Goal: Task Accomplishment & Management: Use online tool/utility

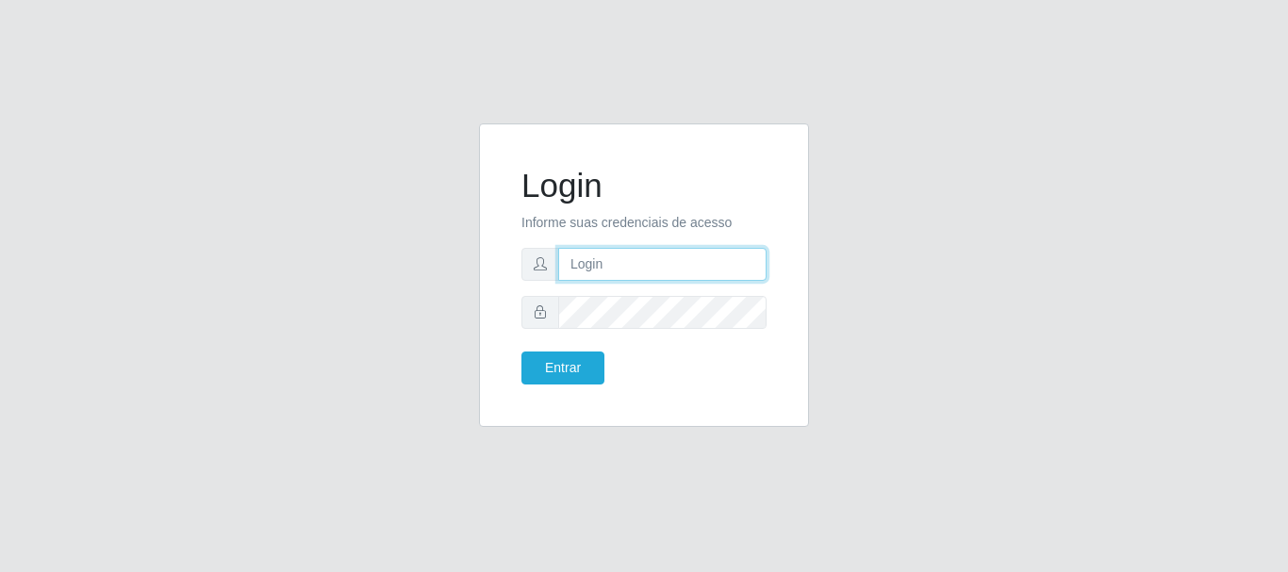
click at [611, 249] on input "text" at bounding box center [662, 264] width 208 height 33
type input "[PERSON_NAME]@[PERSON_NAME]"
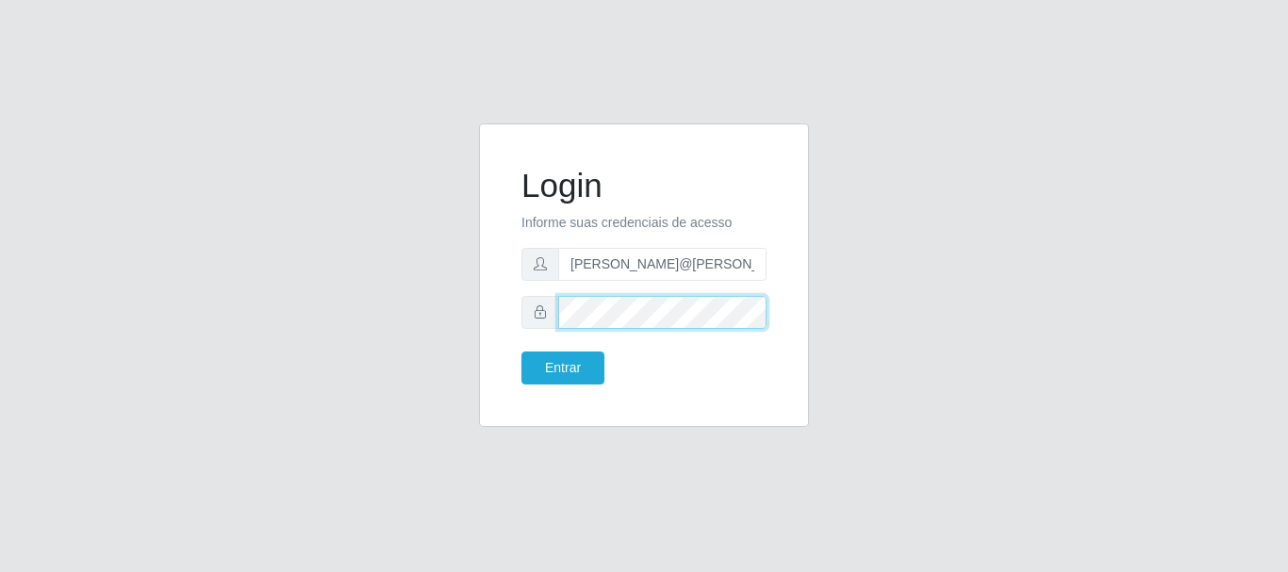
click at [521, 352] on button "Entrar" at bounding box center [562, 368] width 83 height 33
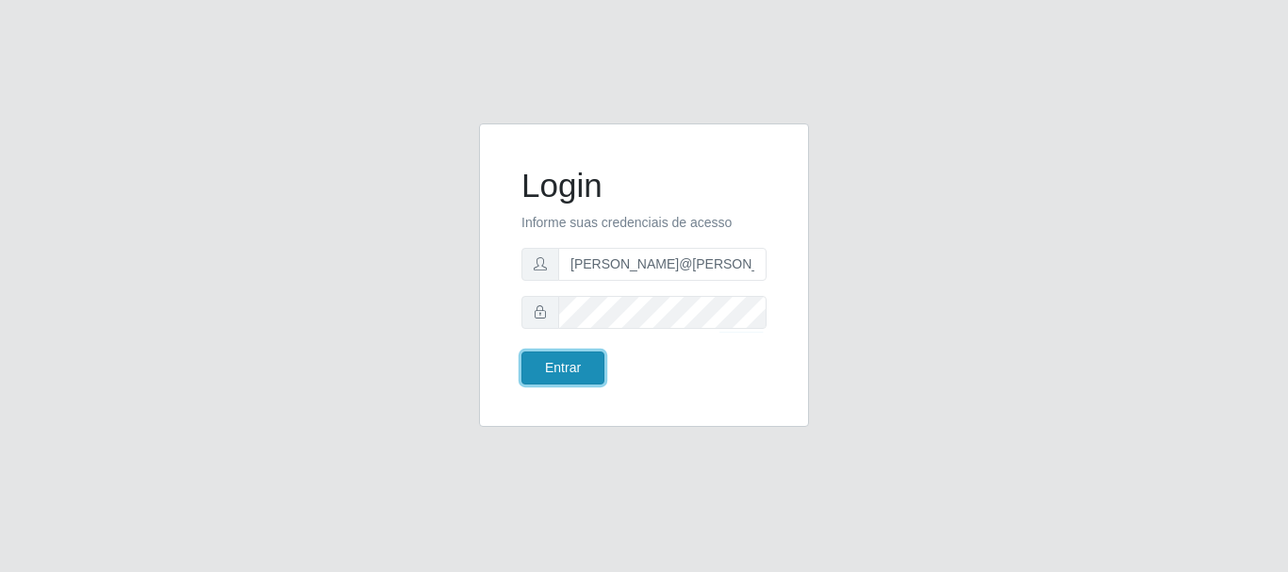
click at [542, 368] on button "Entrar" at bounding box center [562, 368] width 83 height 33
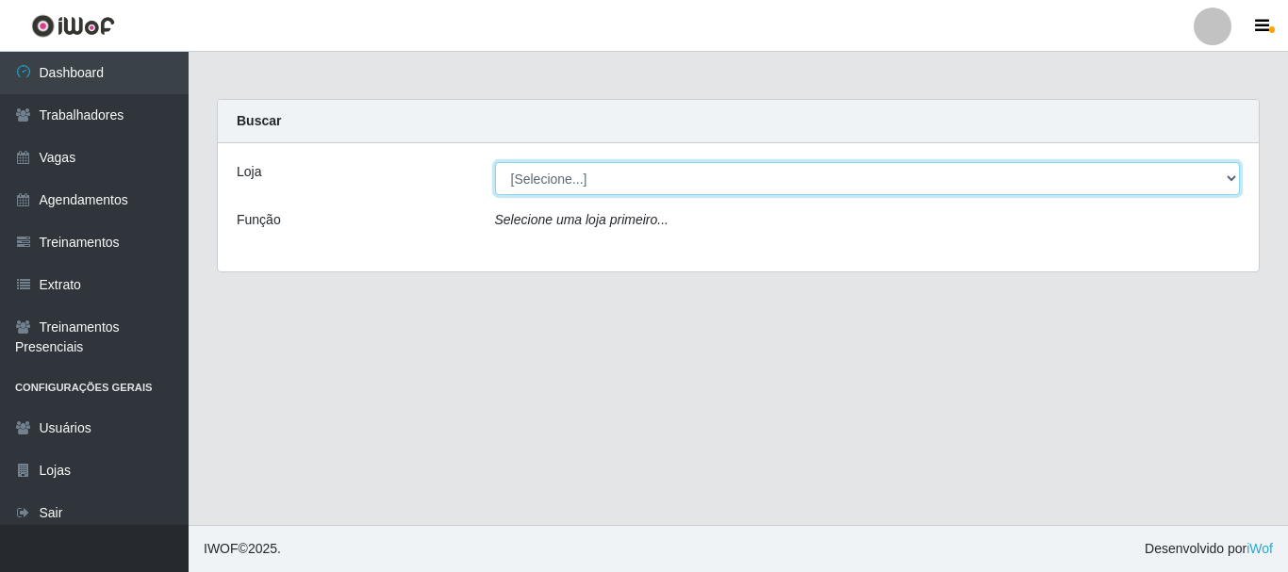
drag, startPoint x: 815, startPoint y: 185, endPoint x: 821, endPoint y: 194, distance: 11.0
click at [815, 185] on select "[Selecione...] [GEOGRAPHIC_DATA]" at bounding box center [868, 178] width 746 height 33
click at [495, 162] on select "[Selecione...] [GEOGRAPHIC_DATA]" at bounding box center [868, 178] width 746 height 33
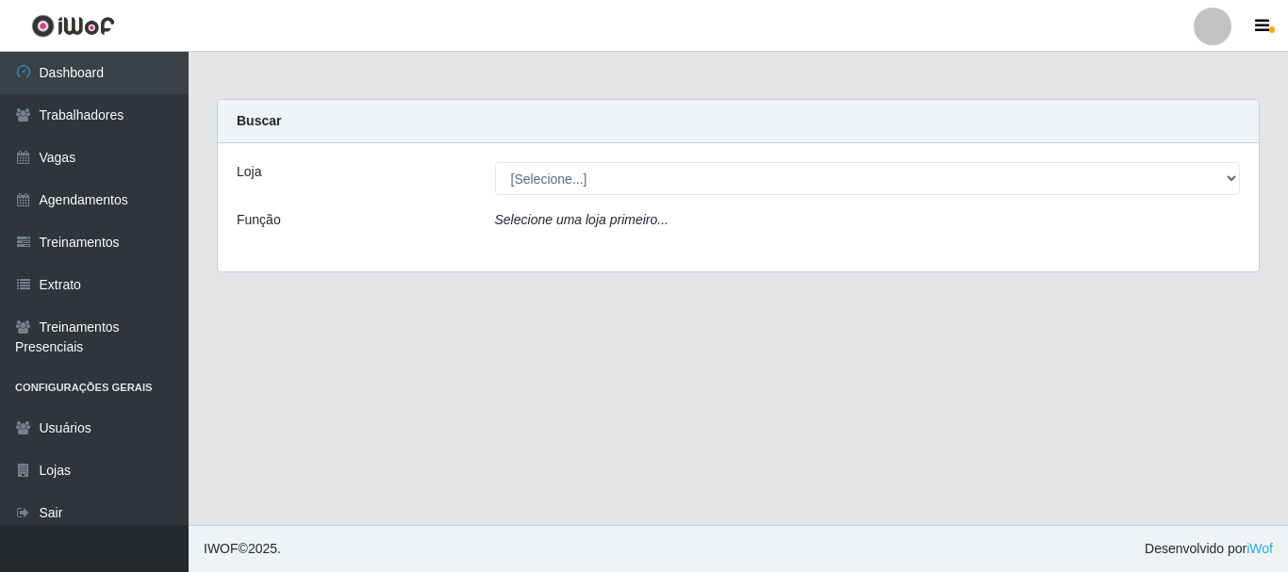
click at [828, 198] on div "Loja [Selecione...] Casa Galiotto Restaurante Função Selecione uma loja primeir…" at bounding box center [738, 207] width 1041 height 128
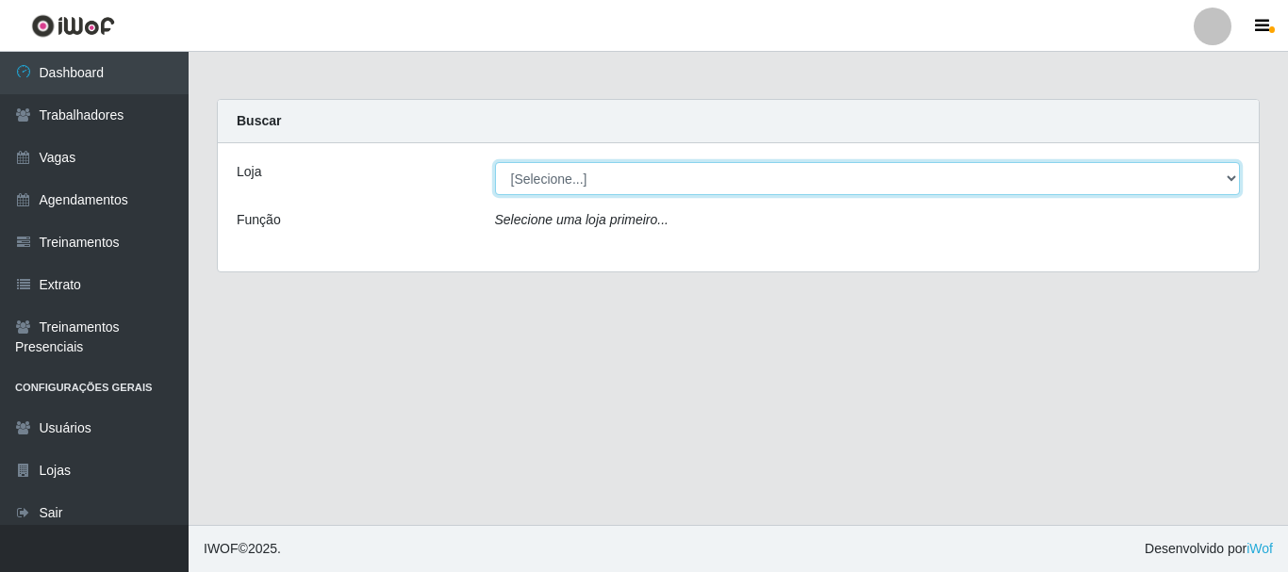
click at [838, 189] on select "[Selecione...] [GEOGRAPHIC_DATA]" at bounding box center [868, 178] width 746 height 33
select select "279"
click at [495, 162] on select "[Selecione...] [GEOGRAPHIC_DATA]" at bounding box center [868, 178] width 746 height 33
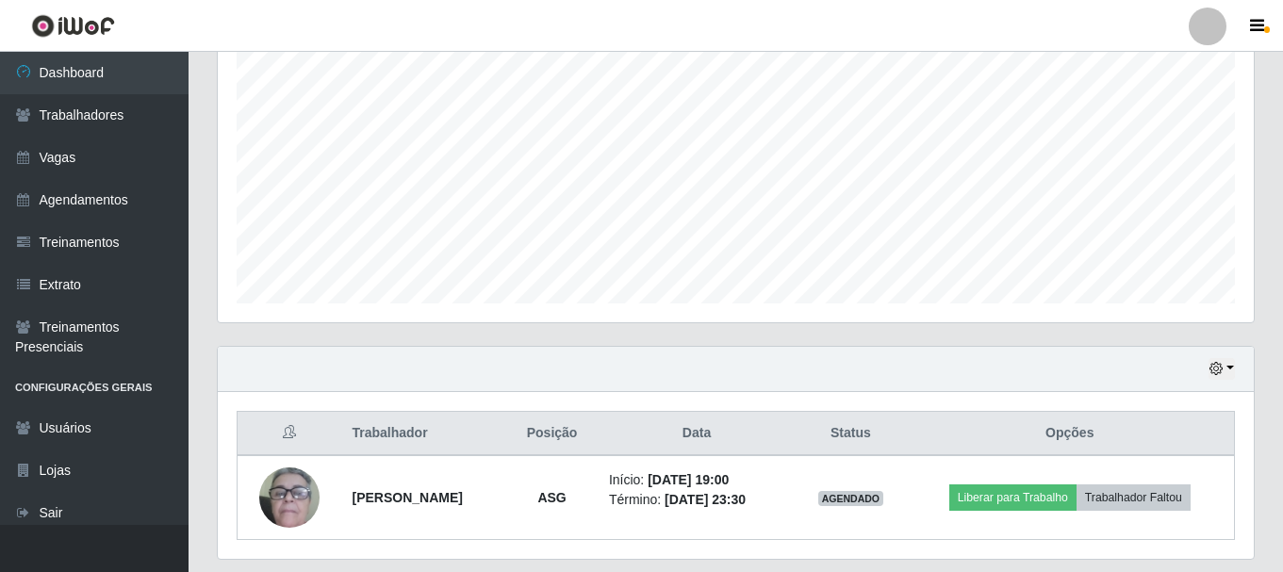
scroll to position [428, 0]
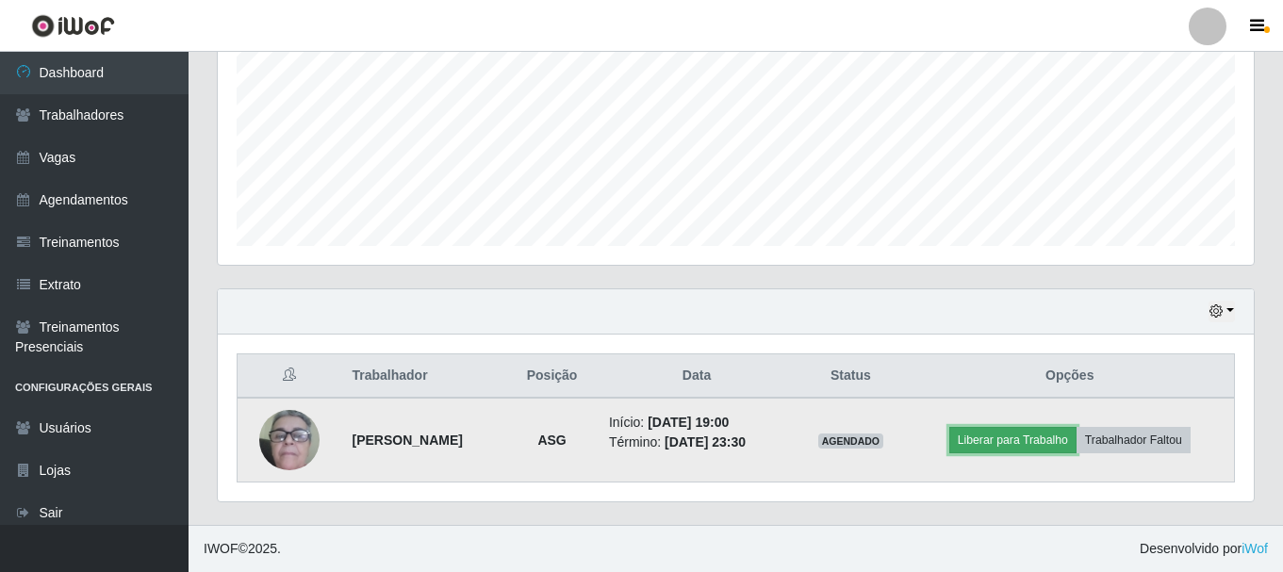
click at [980, 440] on button "Liberar para Trabalho" at bounding box center [1012, 440] width 127 height 26
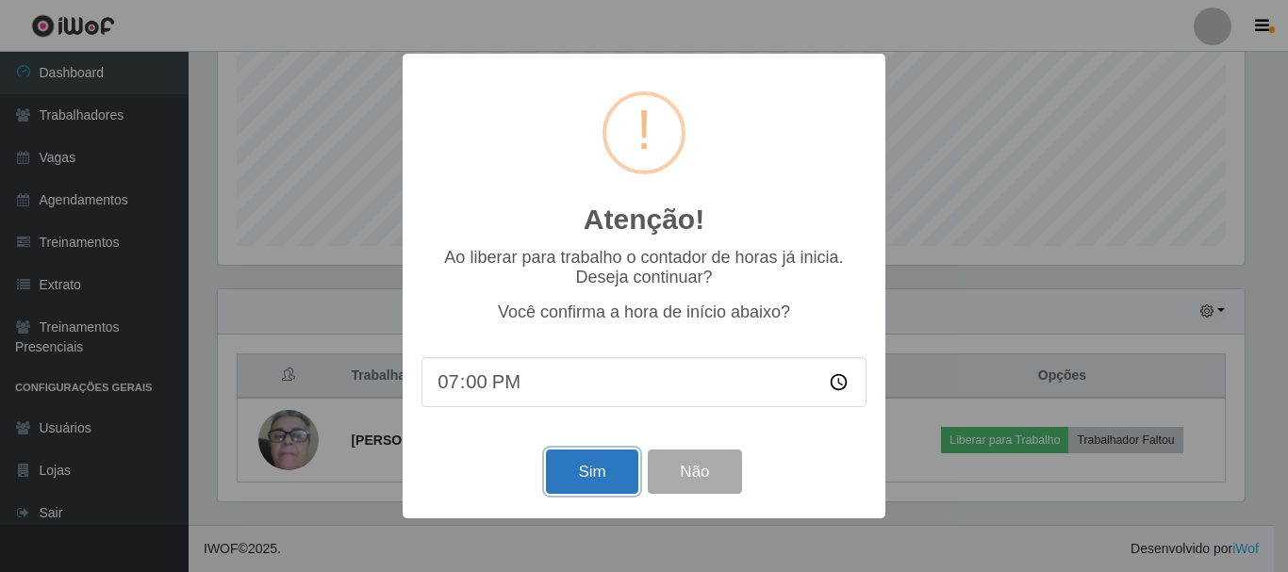
click at [618, 460] on button "Sim" at bounding box center [591, 472] width 91 height 44
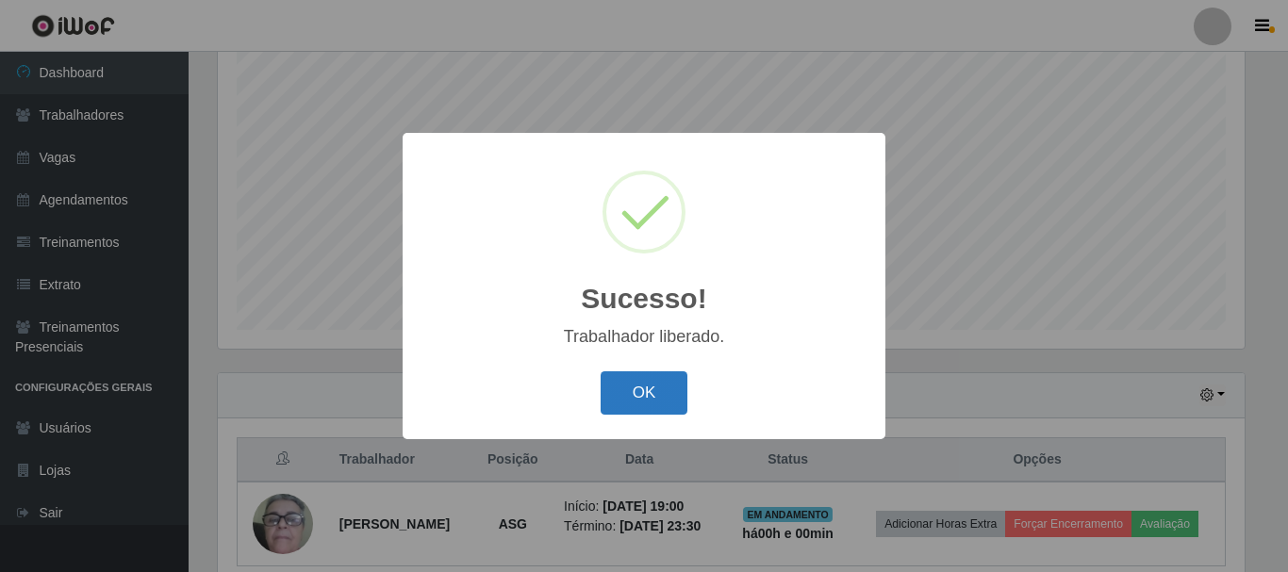
click at [639, 392] on button "OK" at bounding box center [645, 393] width 88 height 44
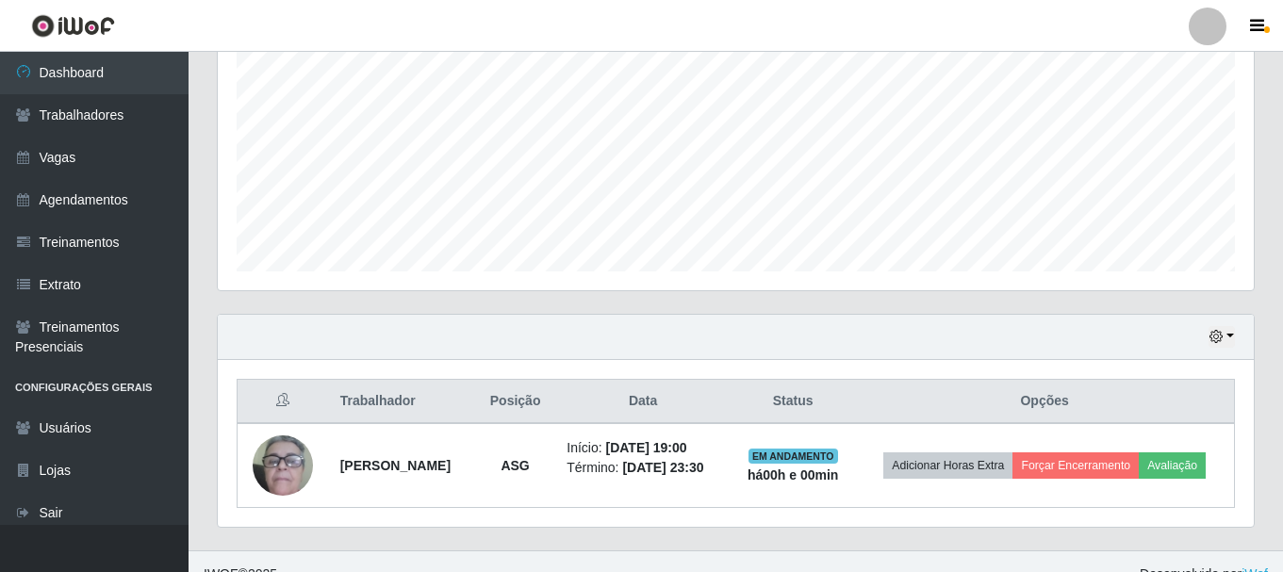
scroll to position [428, 0]
